Goal: Transaction & Acquisition: Book appointment/travel/reservation

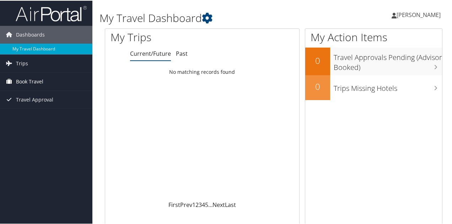
drag, startPoint x: 0, startPoint y: 0, endPoint x: 29, endPoint y: 78, distance: 83.5
click at [29, 78] on span "Book Travel" at bounding box center [29, 81] width 27 height 18
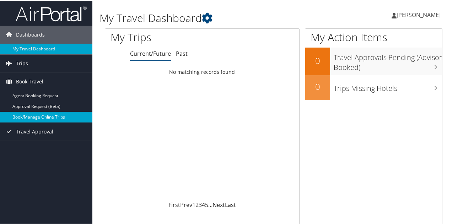
click at [25, 116] on link "Book/Manage Online Trips" at bounding box center [46, 116] width 92 height 11
